Goal: Check status: Check status

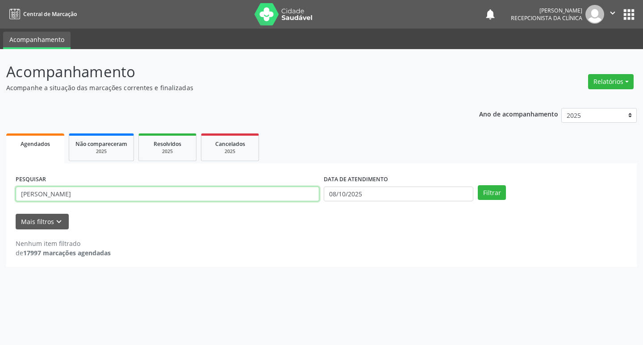
click at [43, 194] on input "[PERSON_NAME]" at bounding box center [167, 194] width 303 height 15
type input "h"
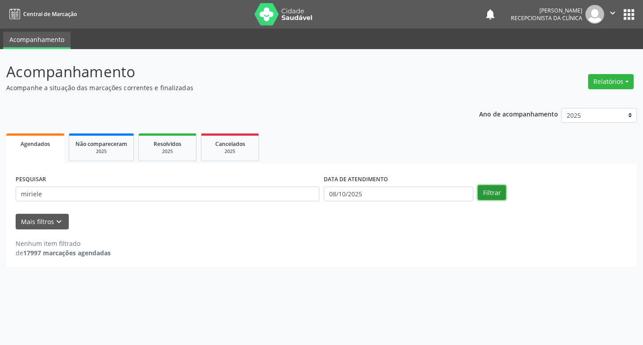
click at [500, 195] on button "Filtrar" at bounding box center [492, 192] width 28 height 15
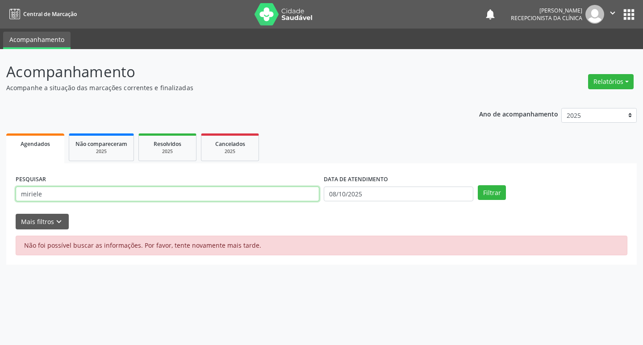
click at [50, 192] on input "miriele" at bounding box center [167, 194] width 303 height 15
type input "m"
click at [497, 191] on button "Filtrar" at bounding box center [492, 192] width 28 height 15
click at [66, 192] on input "miriele" at bounding box center [167, 194] width 303 height 15
type input "m"
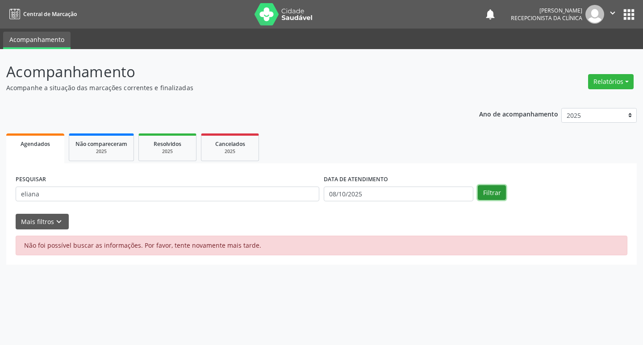
click at [486, 190] on button "Filtrar" at bounding box center [492, 192] width 28 height 15
click at [106, 197] on input "eliana" at bounding box center [167, 194] width 303 height 15
click at [497, 189] on button "Filtrar" at bounding box center [492, 192] width 28 height 15
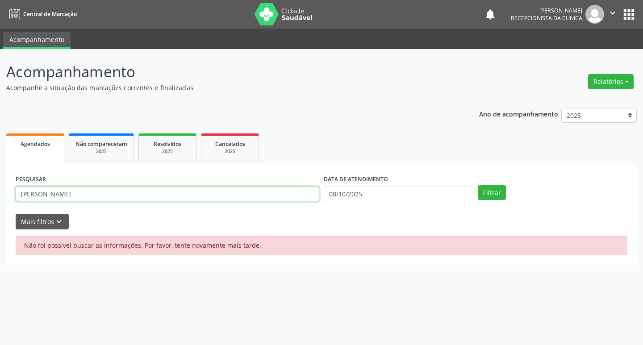
click at [96, 190] on input "[PERSON_NAME]" at bounding box center [167, 194] width 303 height 15
type input "e"
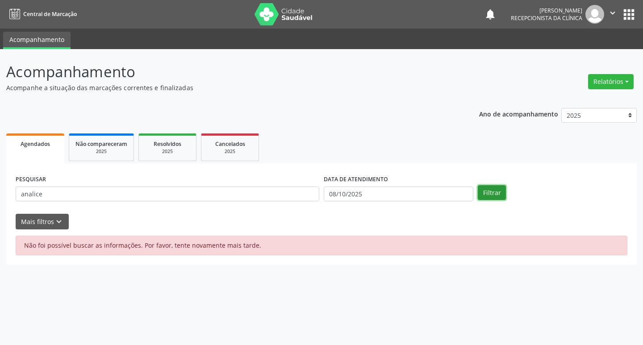
click at [482, 192] on button "Filtrar" at bounding box center [492, 192] width 28 height 15
click at [91, 190] on input "analice" at bounding box center [167, 194] width 303 height 15
type input "a"
click at [495, 193] on button "Filtrar" at bounding box center [492, 192] width 28 height 15
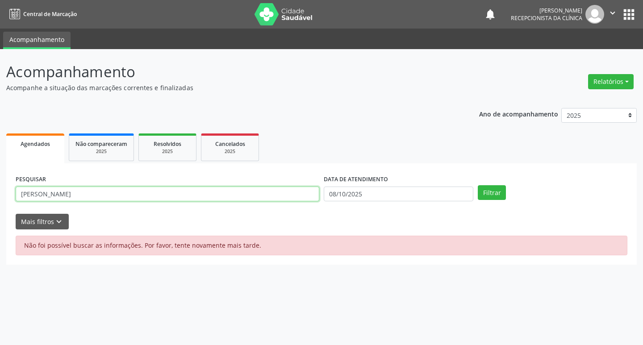
click at [124, 196] on input "[PERSON_NAME]" at bounding box center [167, 194] width 303 height 15
type input "e"
click at [74, 198] on input "text" at bounding box center [167, 194] width 303 height 15
click at [482, 190] on button "Filtrar" at bounding box center [492, 192] width 28 height 15
click at [134, 195] on input "[PERSON_NAME]" at bounding box center [167, 194] width 303 height 15
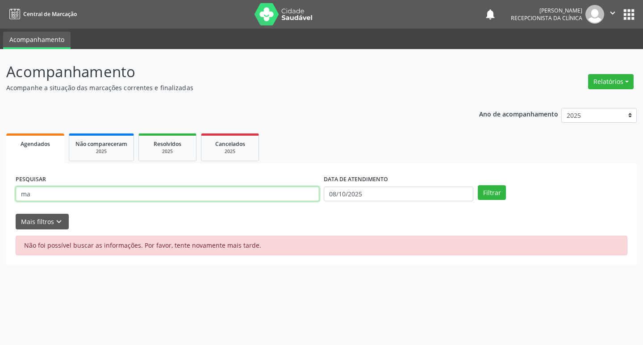
type input "m"
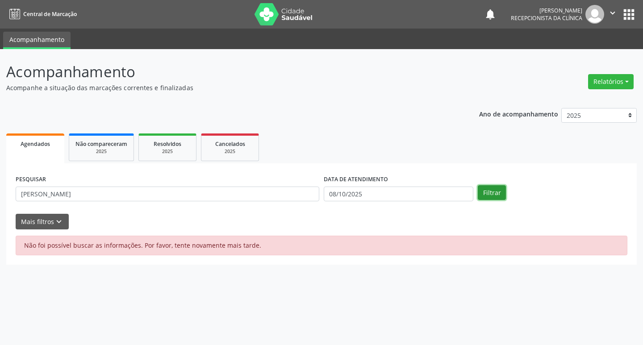
click at [489, 194] on button "Filtrar" at bounding box center [492, 192] width 28 height 15
click at [99, 191] on input "[PERSON_NAME]" at bounding box center [167, 194] width 303 height 15
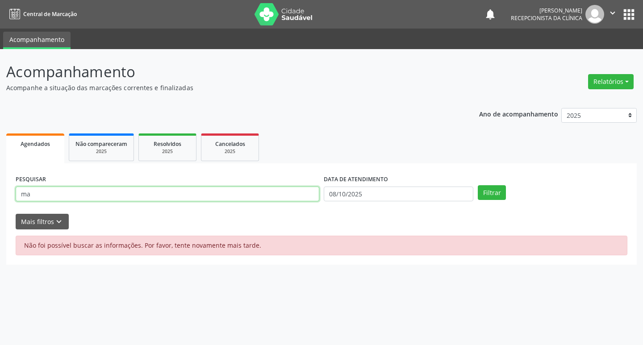
type input "m"
click at [490, 192] on button "Filtrar" at bounding box center [492, 192] width 28 height 15
click at [194, 194] on input "maira" at bounding box center [167, 194] width 303 height 15
type input "m"
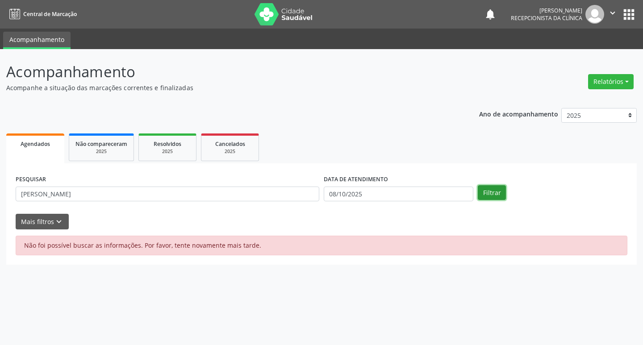
click at [494, 191] on button "Filtrar" at bounding box center [492, 192] width 28 height 15
click at [182, 191] on input "[PERSON_NAME]" at bounding box center [167, 194] width 303 height 15
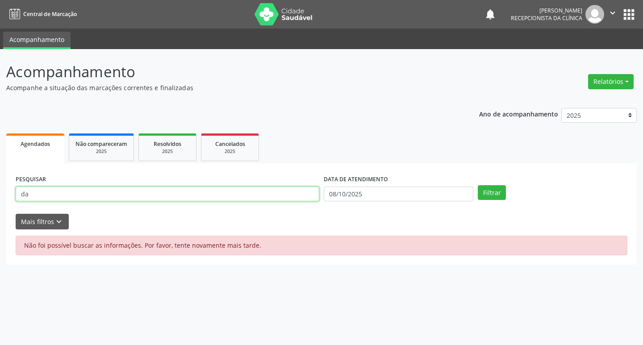
type input "d"
type input "valdice"
click at [494, 195] on button "Filtrar" at bounding box center [492, 192] width 28 height 15
